Goal: Task Accomplishment & Management: Manage account settings

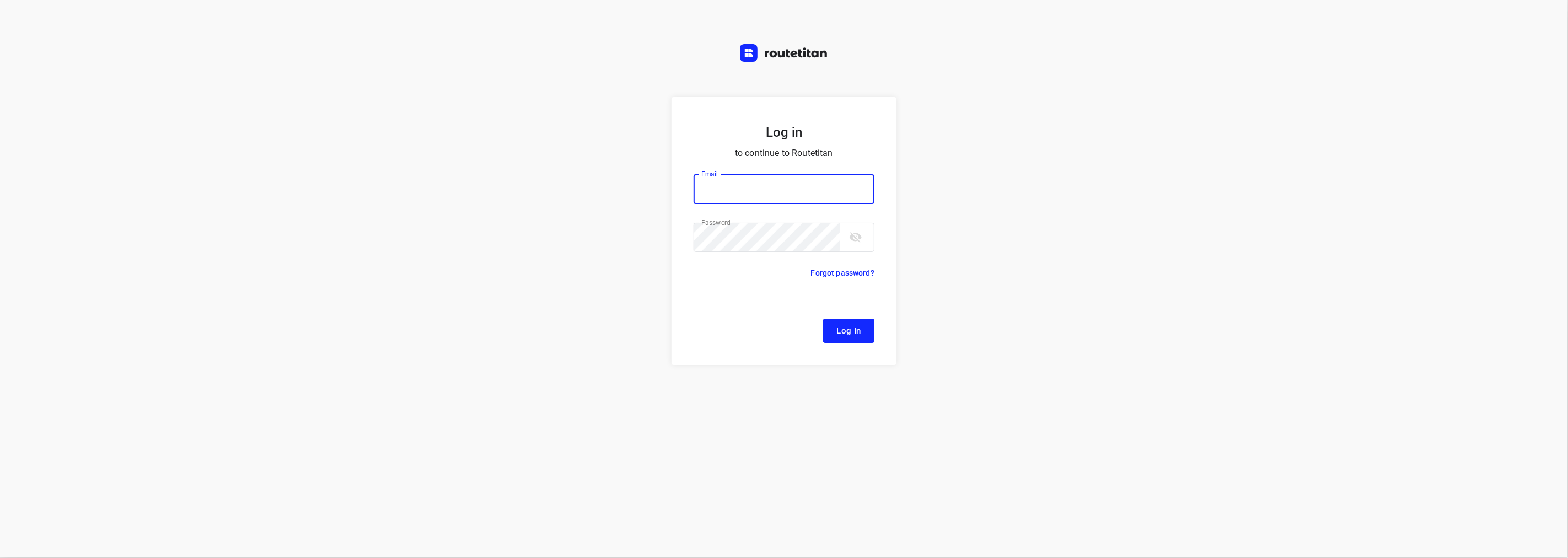
type input "[EMAIL_ADDRESS][DOMAIN_NAME]"
click at [844, 331] on span "Log In" at bounding box center [849, 331] width 24 height 15
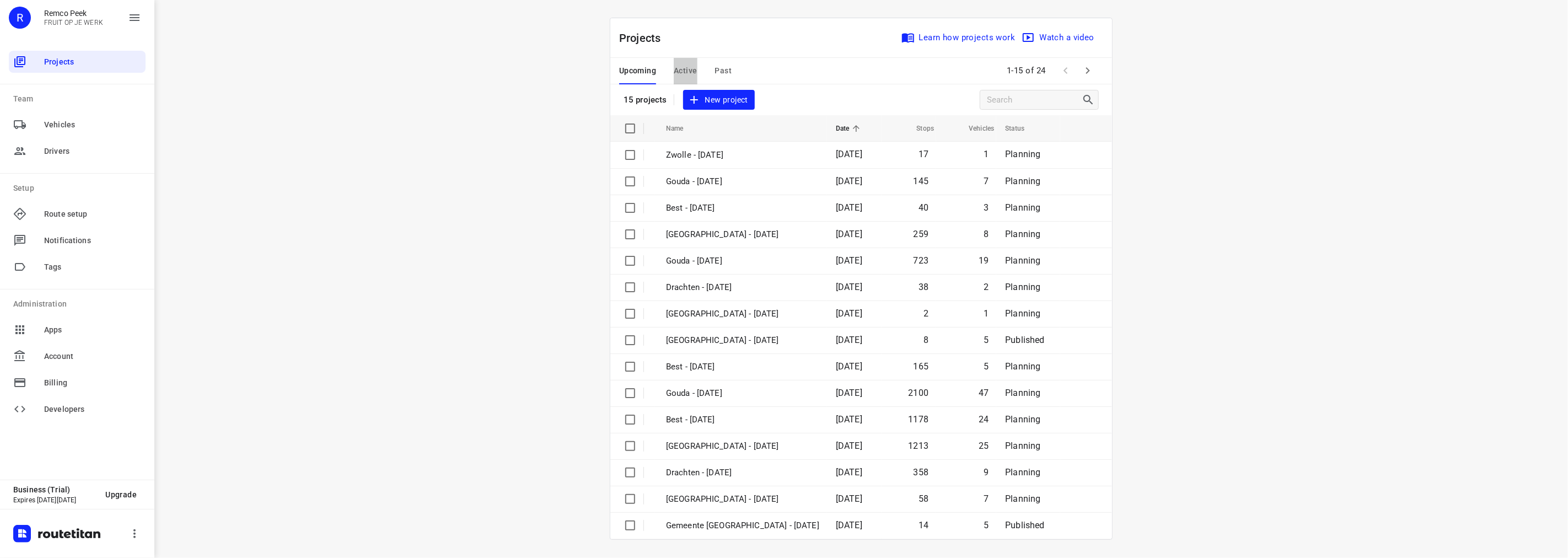
click at [679, 69] on span "Active" at bounding box center [685, 71] width 23 height 14
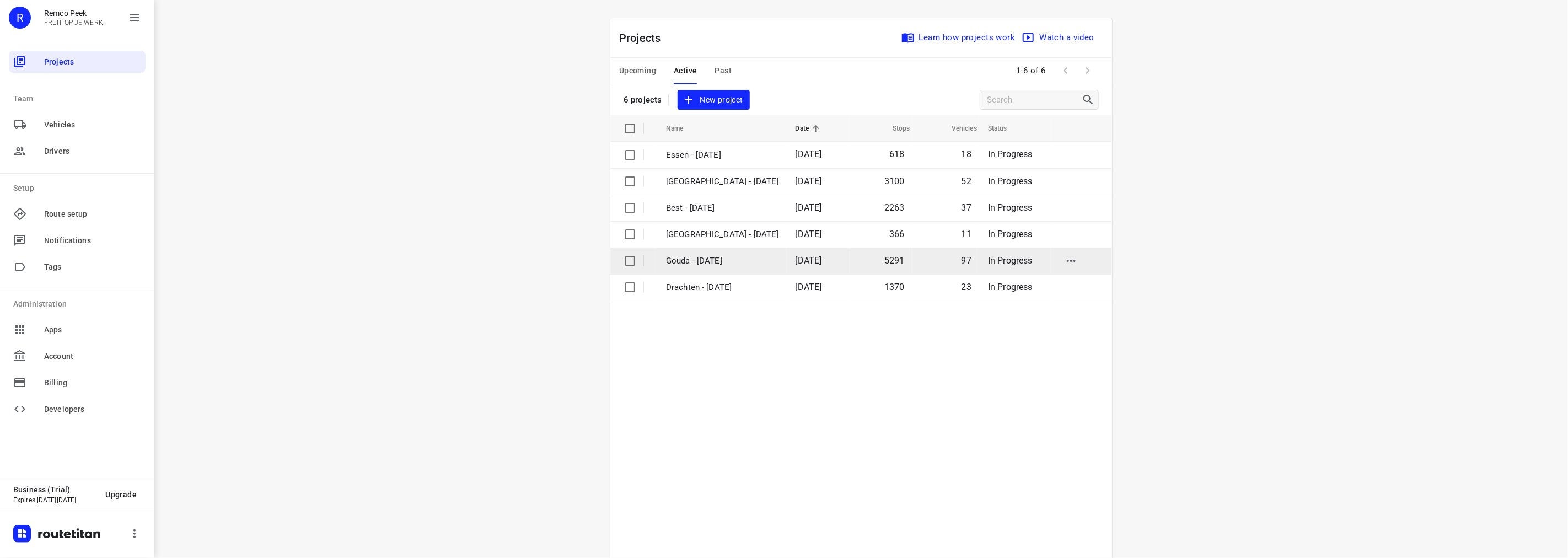
click at [689, 261] on p "Gouda - [DATE]" at bounding box center [723, 261] width 113 height 13
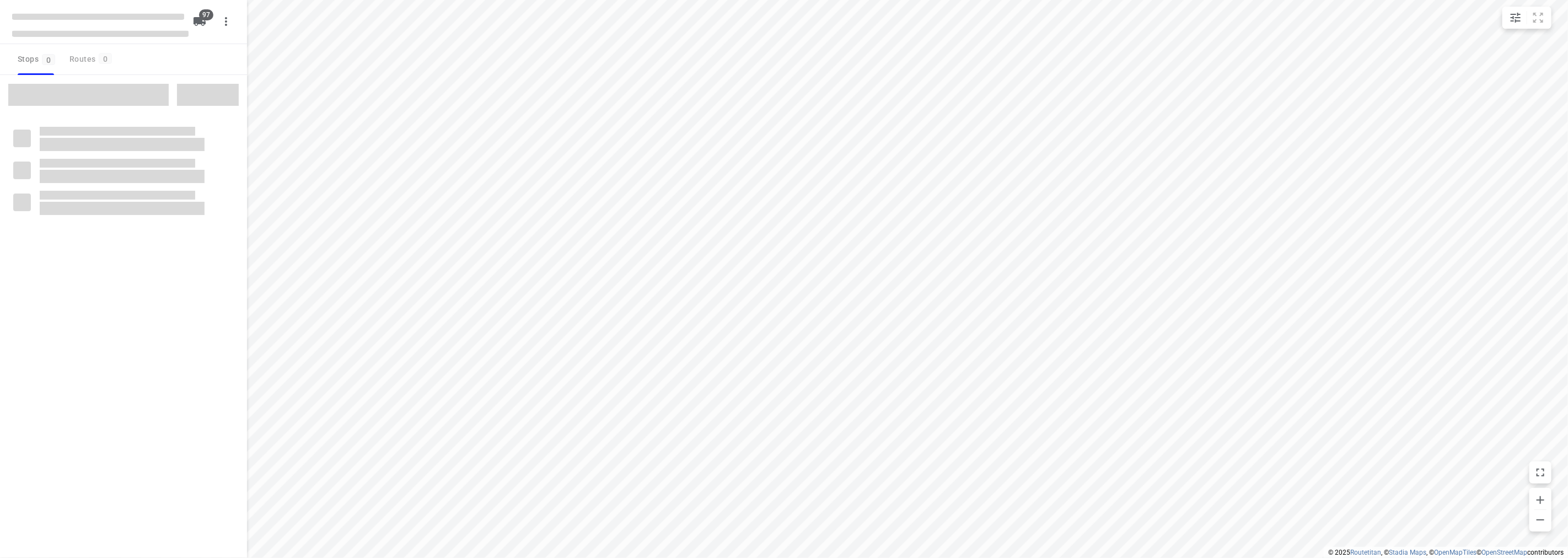
checkbox input "true"
